Goal: Task Accomplishment & Management: Manage account settings

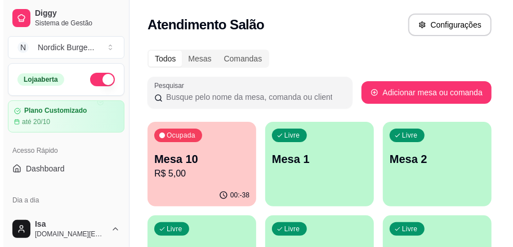
scroll to position [75, 0]
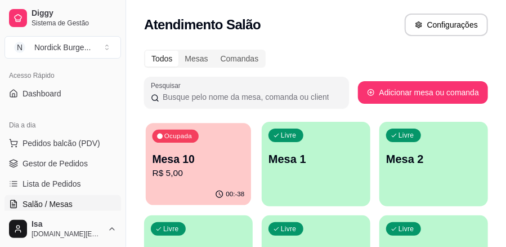
click at [191, 165] on p "Mesa 10" at bounding box center [199, 158] width 92 height 15
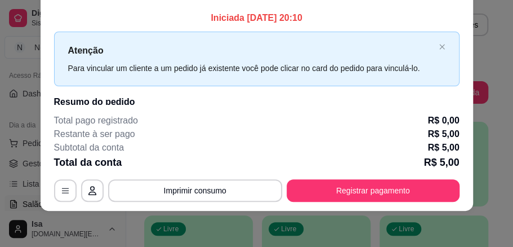
scroll to position [52, 0]
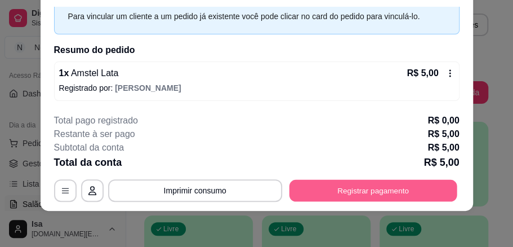
click at [332, 193] on button "Registrar pagamento" at bounding box center [373, 190] width 168 height 22
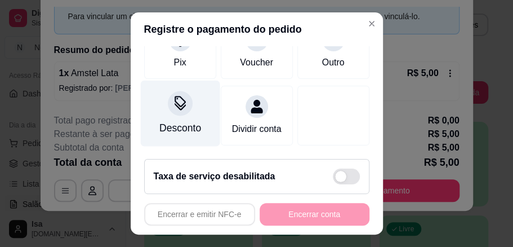
scroll to position [71, 0]
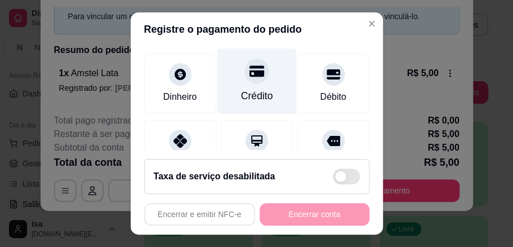
click at [233, 71] on div "Crédito" at bounding box center [256, 81] width 79 height 66
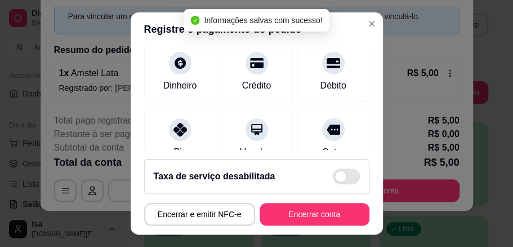
type input "R$ 0,00"
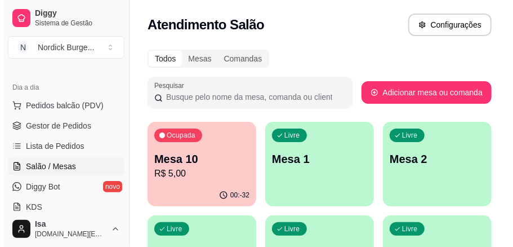
scroll to position [37, 0]
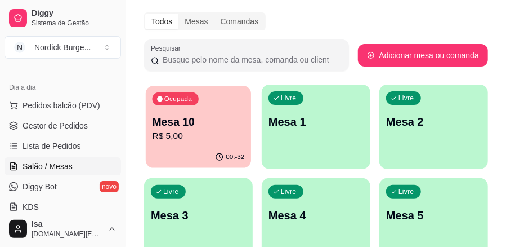
click at [187, 151] on div "00:-32" at bounding box center [198, 156] width 105 height 21
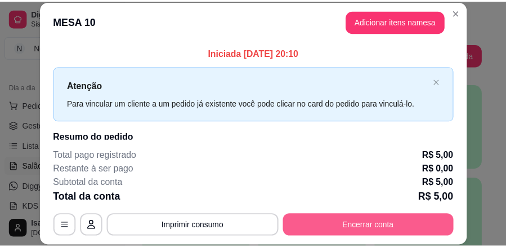
scroll to position [35, 0]
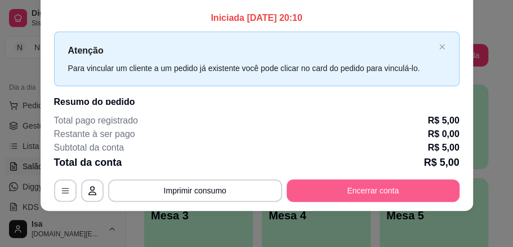
click at [381, 198] on button "Encerrar conta" at bounding box center [373, 190] width 173 height 23
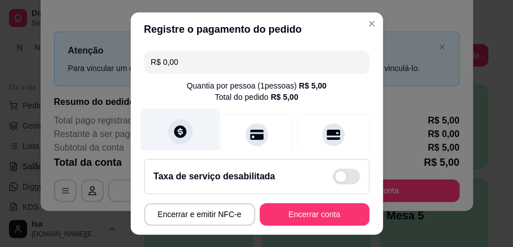
click at [170, 140] on div at bounding box center [180, 131] width 25 height 25
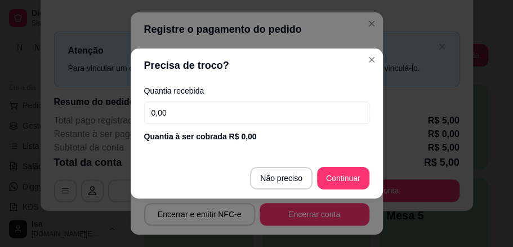
click at [191, 117] on input "0,00" at bounding box center [256, 112] width 225 height 23
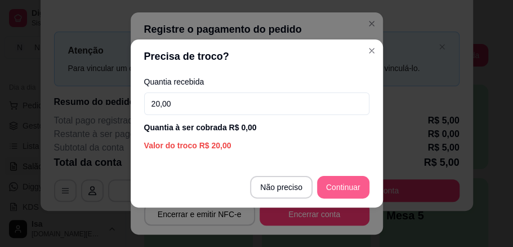
type input "20,00"
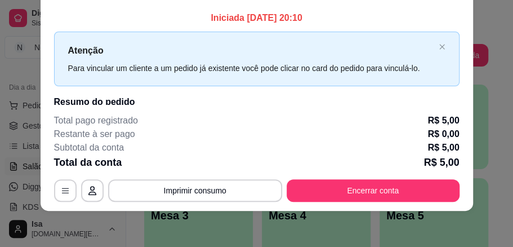
click at [399, 27] on div "Iniciada [DATE] 20:10 Atenção Para vincular um cliente a um pedido já existente…" at bounding box center [256, 81] width 405 height 141
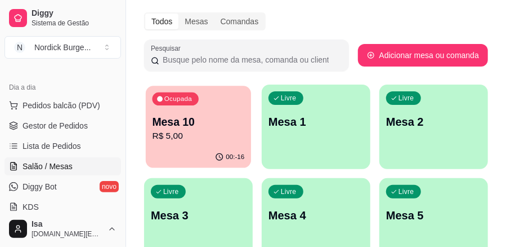
click at [222, 150] on div "00:-16" at bounding box center [198, 156] width 105 height 21
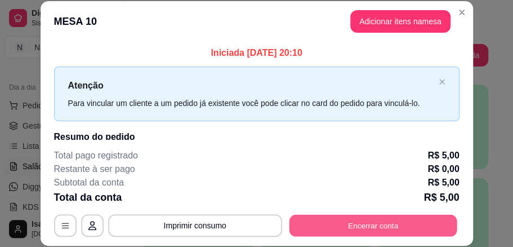
click at [365, 222] on button "Encerrar conta" at bounding box center [373, 225] width 168 height 22
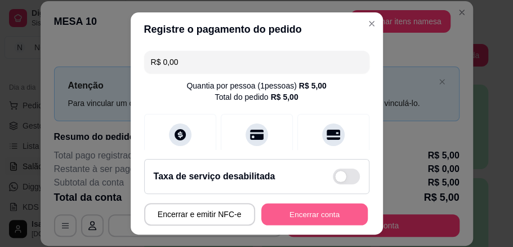
click at [283, 218] on button "Encerrar conta" at bounding box center [314, 214] width 106 height 22
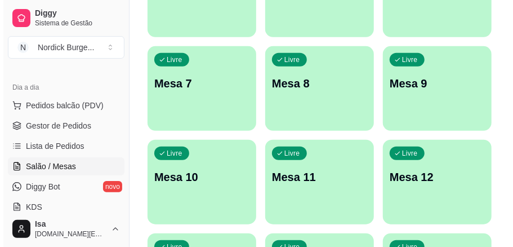
scroll to position [225, 0]
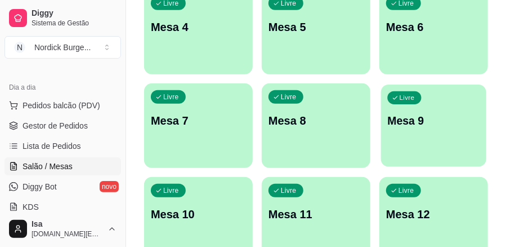
click at [433, 147] on div "Livre Mesa 9" at bounding box center [433, 118] width 105 height 69
click at [440, 104] on div "Livre Mesa 9" at bounding box center [433, 118] width 105 height 69
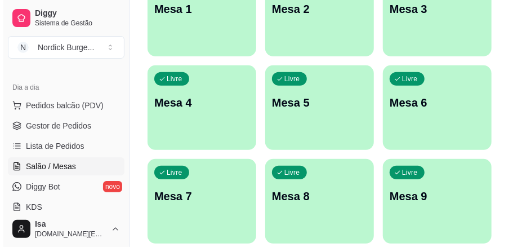
scroll to position [187, 0]
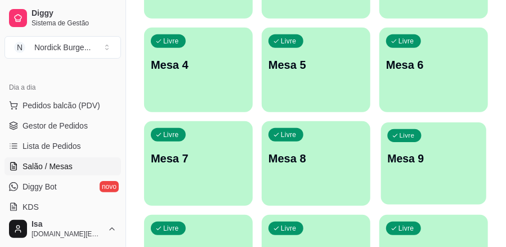
click at [427, 158] on p "Mesa 9" at bounding box center [434, 158] width 92 height 15
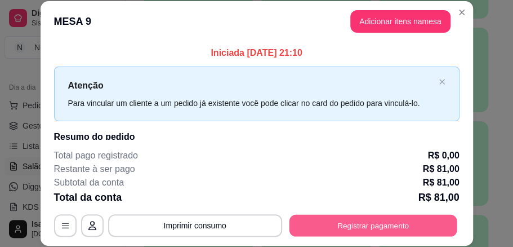
click at [403, 223] on button "Registrar pagamento" at bounding box center [373, 225] width 168 height 22
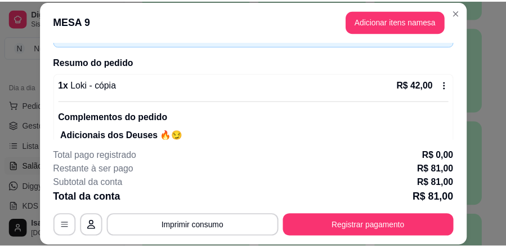
scroll to position [35, 0]
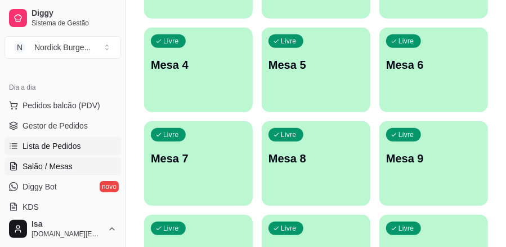
click at [33, 147] on span "Lista de Pedidos" at bounding box center [52, 145] width 59 height 11
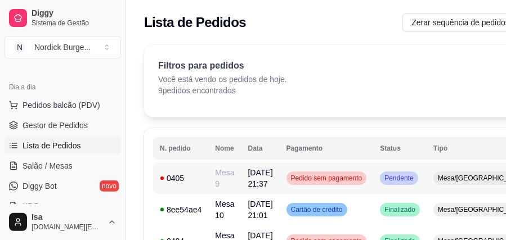
click at [213, 172] on td "Mesa 9" at bounding box center [224, 179] width 33 height 32
click at [216, 184] on td "Mesa 9" at bounding box center [224, 179] width 33 height 32
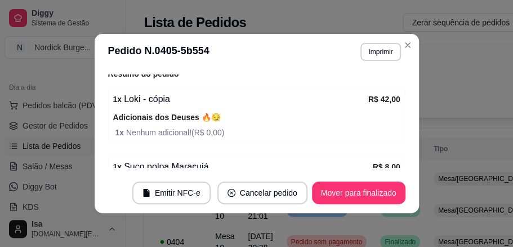
scroll to position [75, 0]
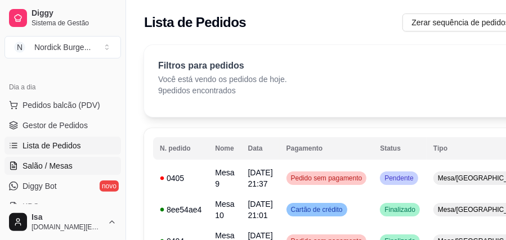
click at [42, 160] on span "Salão / Mesas" at bounding box center [48, 165] width 50 height 11
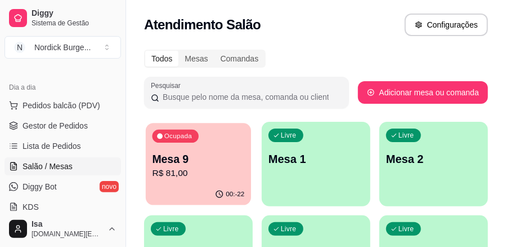
click at [198, 171] on p "R$ 81,00" at bounding box center [199, 173] width 92 height 13
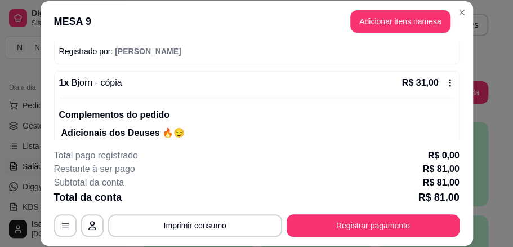
scroll to position [270, 0]
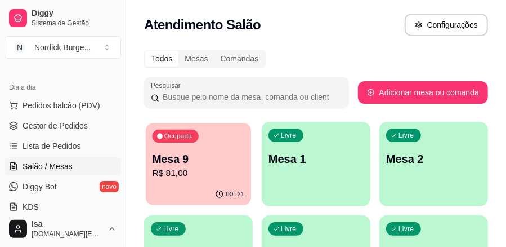
click at [167, 190] on div "00:-21" at bounding box center [198, 194] width 105 height 21
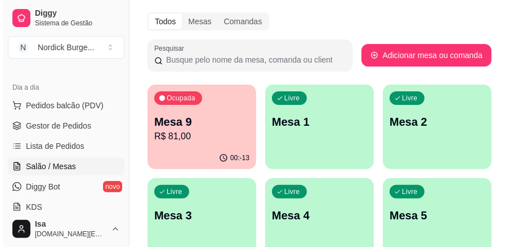
scroll to position [75, 0]
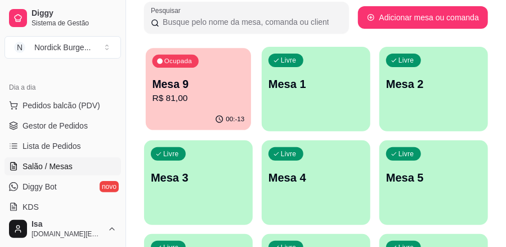
click at [203, 85] on p "Mesa 9" at bounding box center [199, 84] width 92 height 15
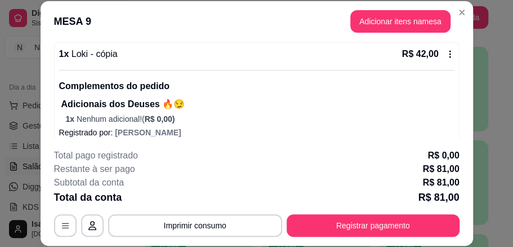
scroll to position [69, 0]
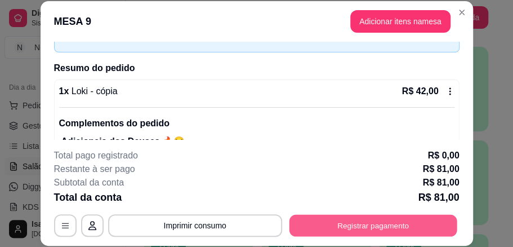
click at [393, 231] on button "Registrar pagamento" at bounding box center [373, 225] width 168 height 22
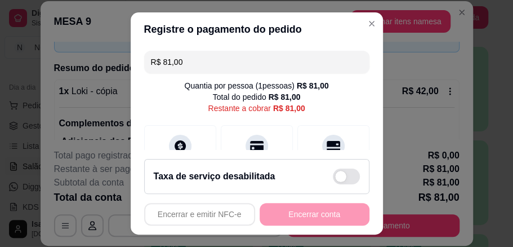
scroll to position [37, 0]
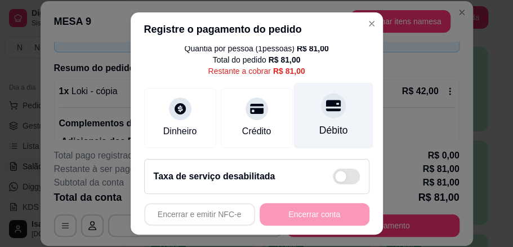
click at [323, 126] on div "Débito" at bounding box center [333, 130] width 29 height 15
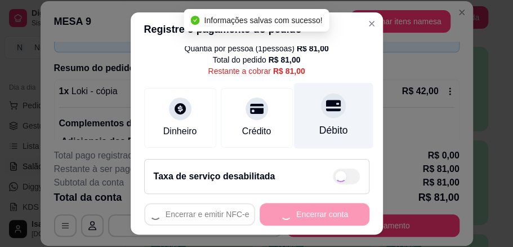
type input "R$ 0,00"
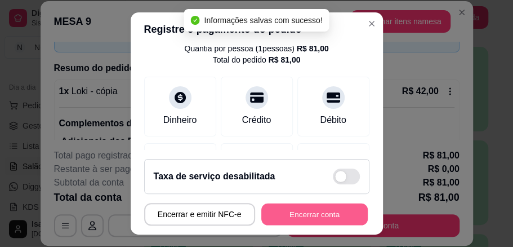
click at [338, 217] on button "Encerrar conta" at bounding box center [314, 214] width 106 height 22
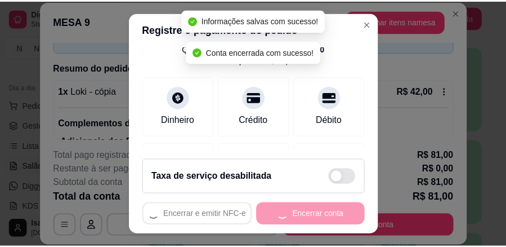
scroll to position [0, 0]
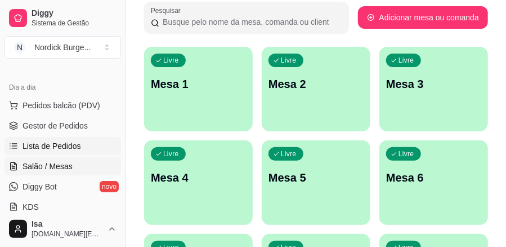
click at [39, 146] on span "Lista de Pedidos" at bounding box center [52, 145] width 59 height 11
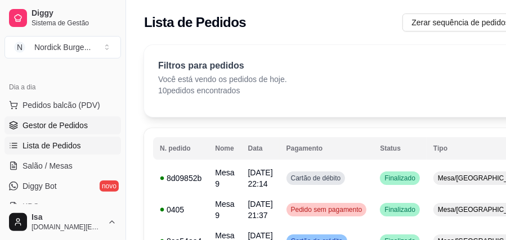
click at [64, 128] on span "Gestor de Pedidos" at bounding box center [55, 125] width 65 height 11
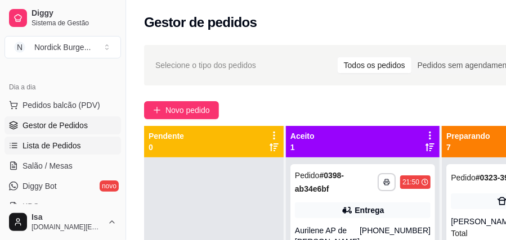
click at [70, 140] on span "Lista de Pedidos" at bounding box center [52, 145] width 59 height 11
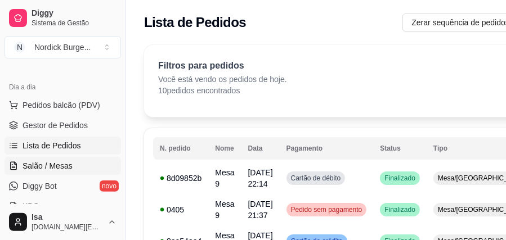
click at [68, 161] on span "Salão / Mesas" at bounding box center [48, 165] width 50 height 11
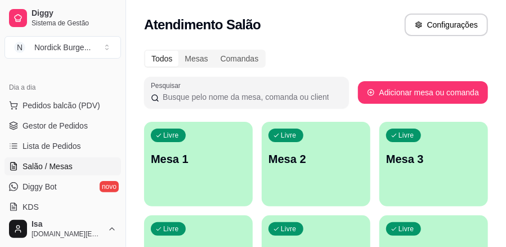
scroll to position [75, 0]
